Goal: Task Accomplishment & Management: Complete application form

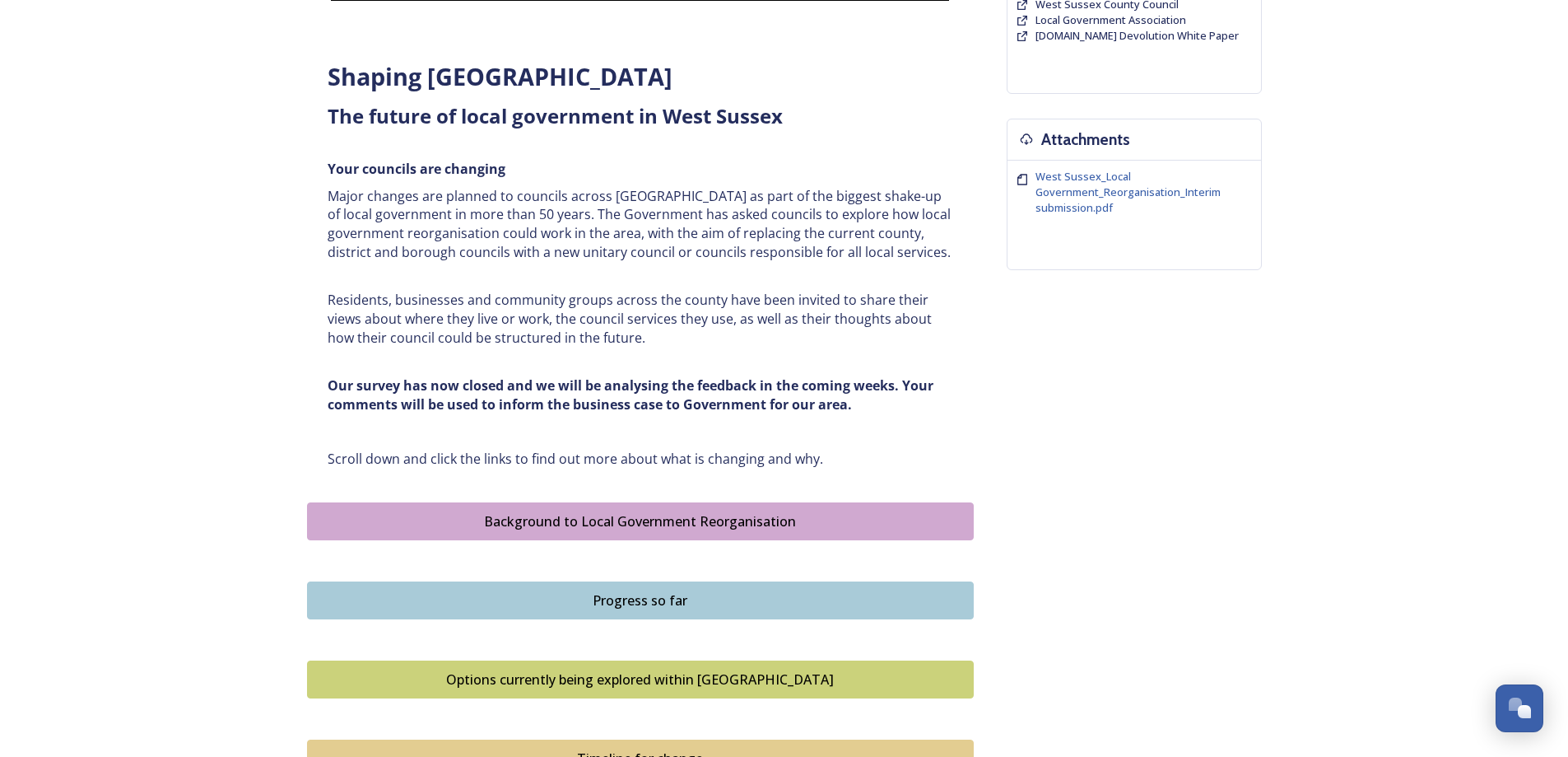
scroll to position [985, 0]
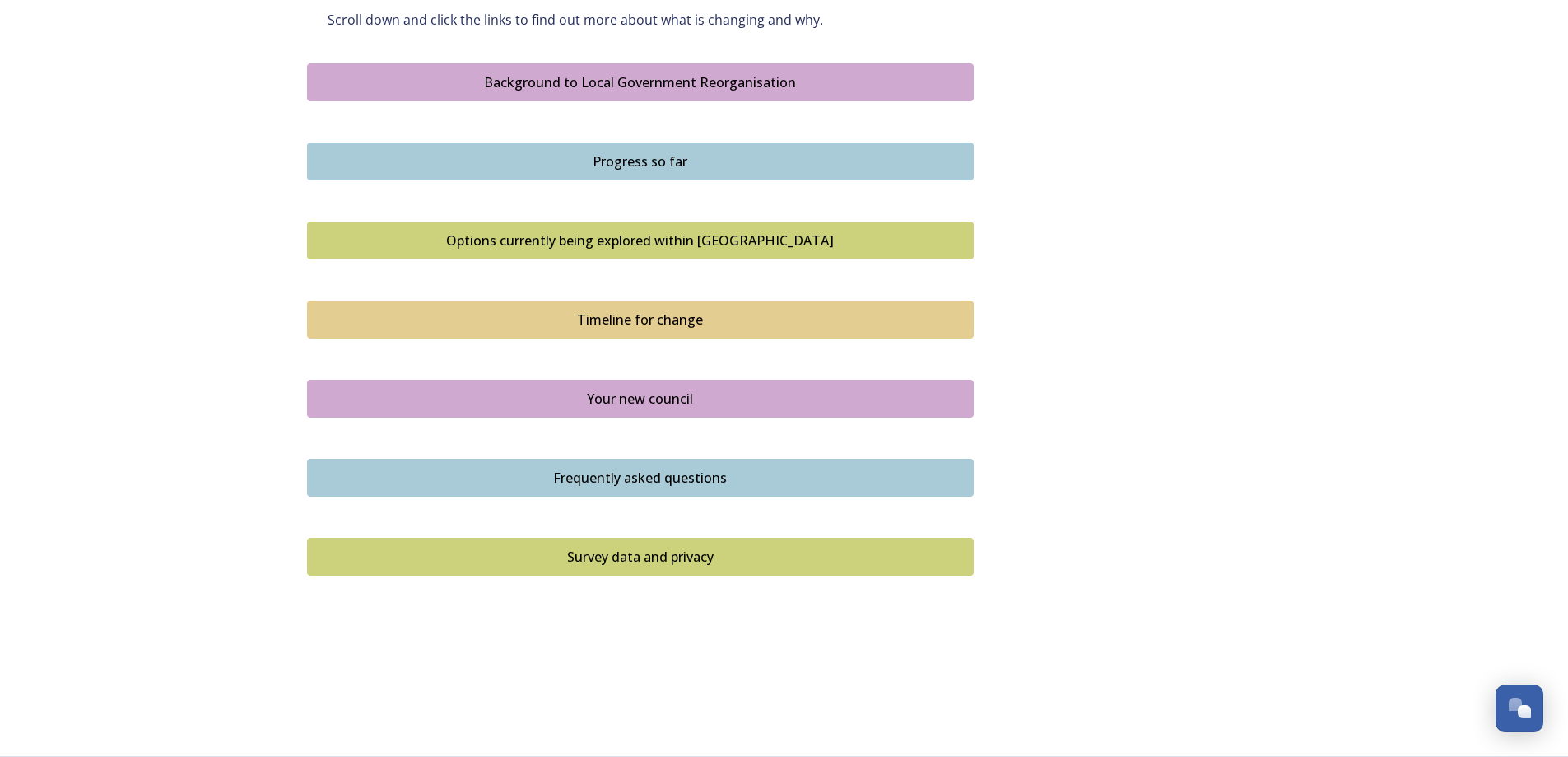
click at [617, 469] on div "Frequently asked questions" at bounding box center [640, 477] width 649 height 20
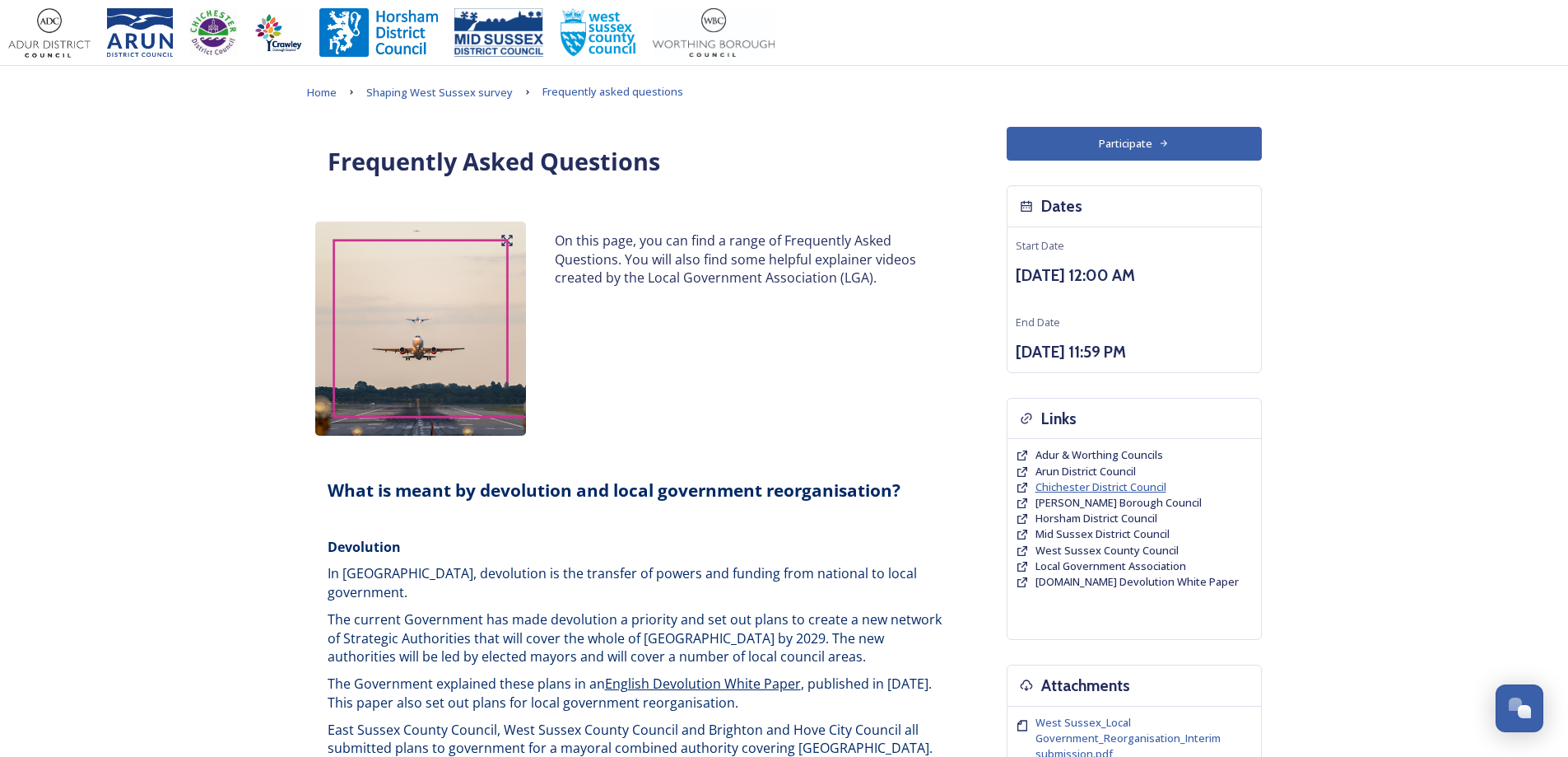
click at [1116, 482] on span "Chichester District Council" at bounding box center [1101, 486] width 131 height 15
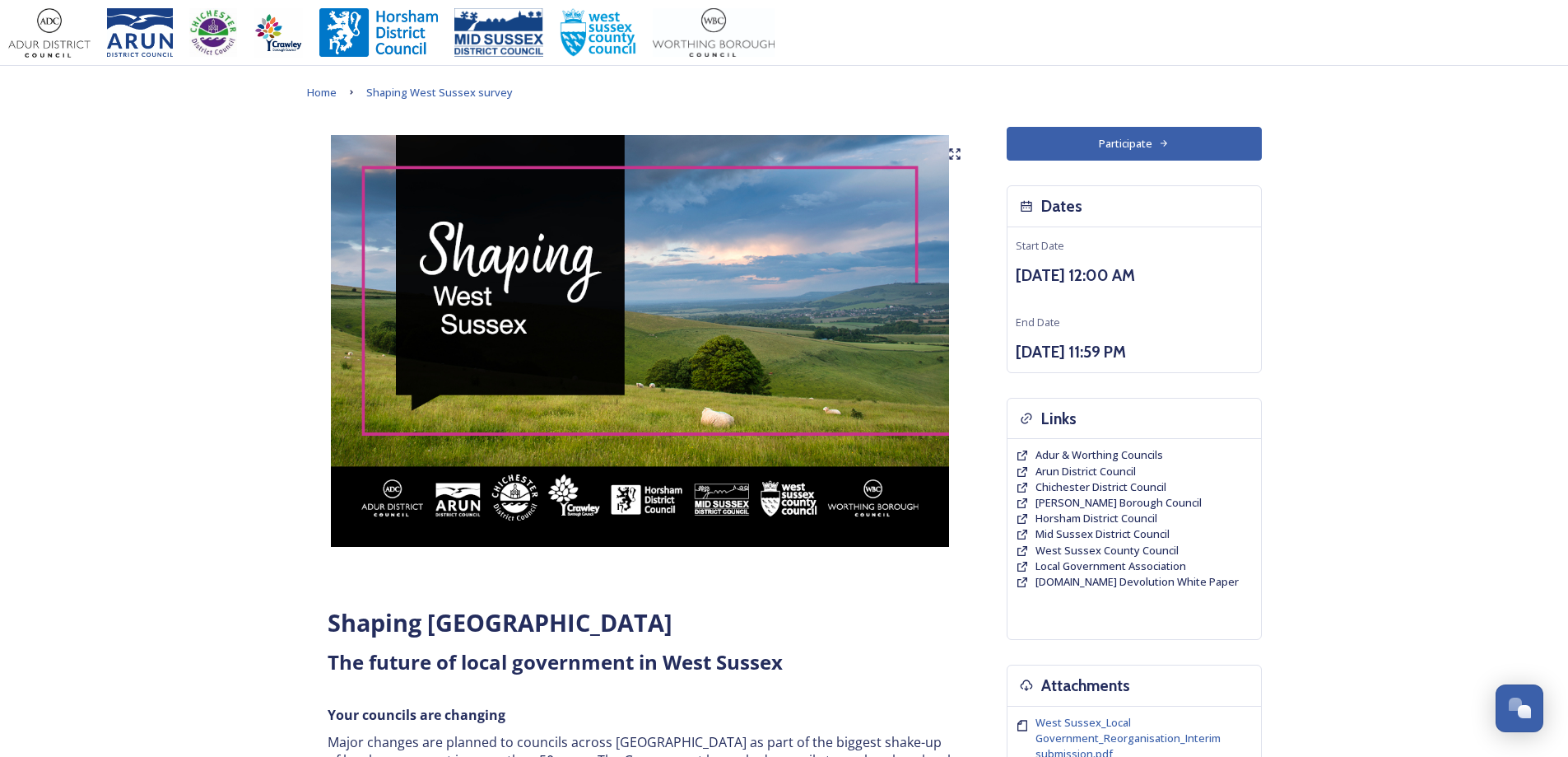
click at [1153, 130] on button "Participate" at bounding box center [1134, 144] width 255 height 33
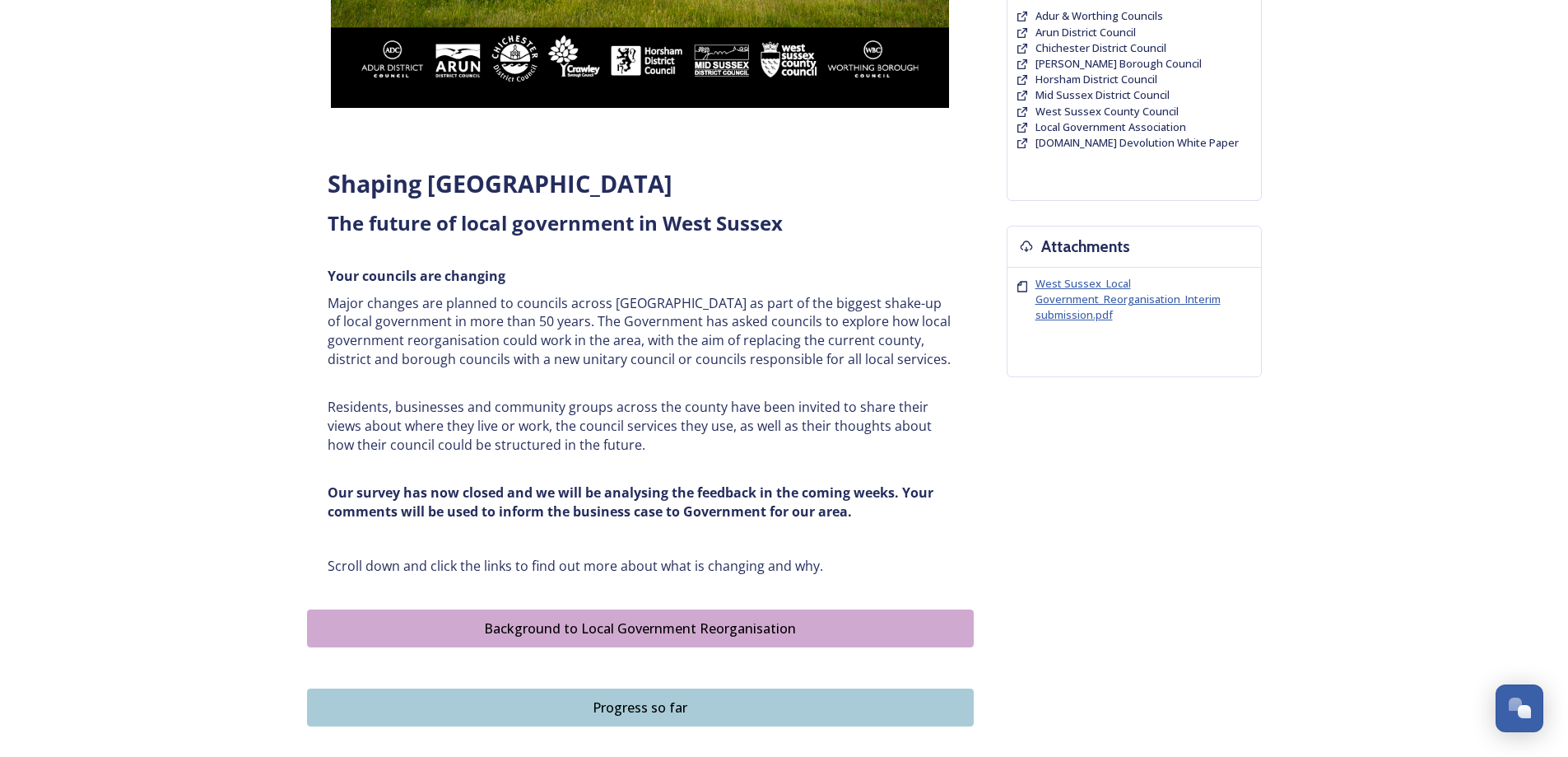
click at [1087, 306] on span "West Sussex_Local Government_Reorganisation_Interim submission.pdf" at bounding box center [1128, 298] width 185 height 46
